Goal: Task Accomplishment & Management: Manage account settings

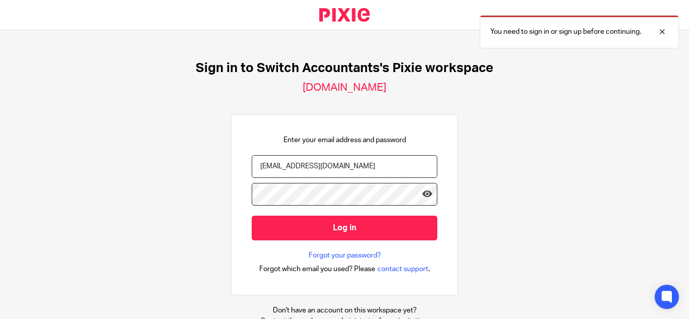
type input "[EMAIL_ADDRESS][DOMAIN_NAME]"
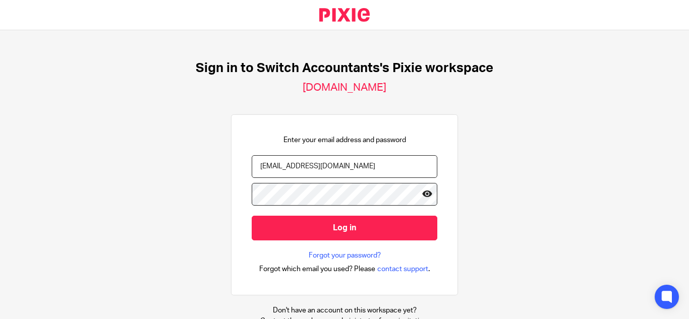
click at [422, 193] on icon at bounding box center [427, 194] width 10 height 10
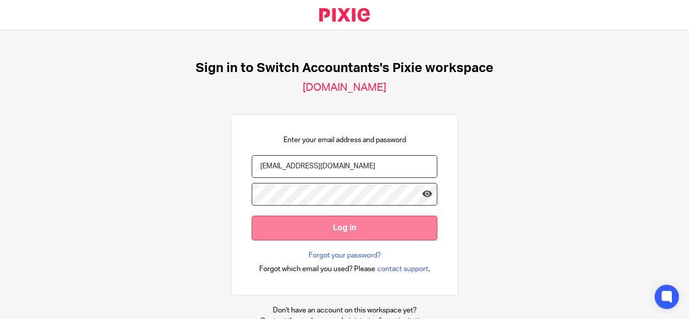
click at [406, 224] on input "Log in" at bounding box center [345, 228] width 186 height 25
